Goal: Information Seeking & Learning: Learn about a topic

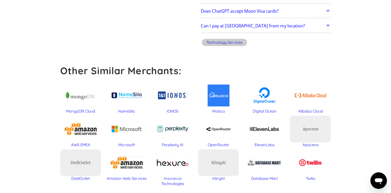
scroll to position [52, 0]
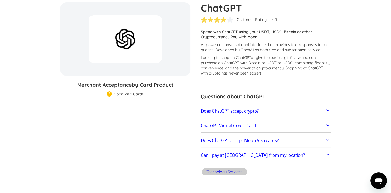
click at [246, 109] on h2 "Does ChatGPT accept crypto?" at bounding box center [230, 110] width 58 height 5
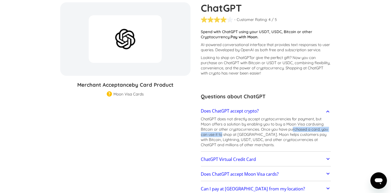
drag, startPoint x: 269, startPoint y: 130, endPoint x: 292, endPoint y: 129, distance: 23.5
click at [292, 129] on p "ChatGPT does not directly accept cryptocurrencies for payment, but Moon offers …" at bounding box center [266, 131] width 130 height 31
drag, startPoint x: 292, startPoint y: 129, endPoint x: 260, endPoint y: 132, distance: 32.5
click at [261, 132] on p "ChatGPT does not directly accept cryptocurrencies for payment, but Moon offers …" at bounding box center [266, 131] width 130 height 31
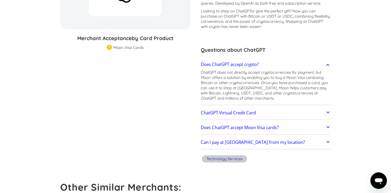
scroll to position [0, 0]
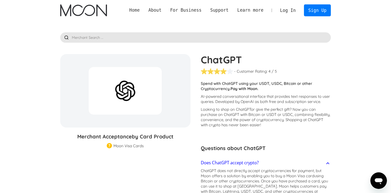
click at [142, 11] on link "Home" at bounding box center [134, 10] width 19 height 6
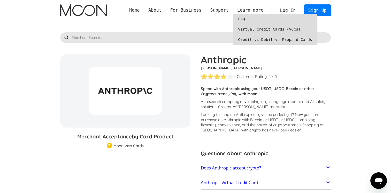
click at [252, 28] on link "Virtual Credit Cards (VCCs)" at bounding box center [275, 29] width 84 height 10
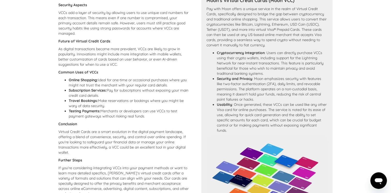
scroll to position [295, 0]
